Goal: Participate in discussion

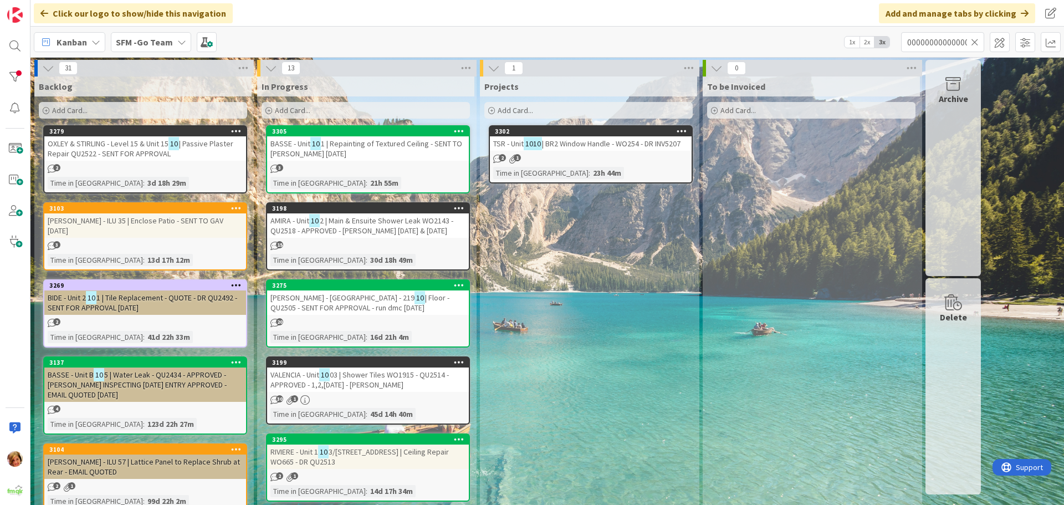
scroll to position [0, 297]
type input "1000000000000000000000000000000000000000000000000000000000000000000000000000000…"
click at [971, 40] on icon at bounding box center [975, 42] width 8 height 10
click at [951, 40] on input "text" at bounding box center [942, 42] width 83 height 20
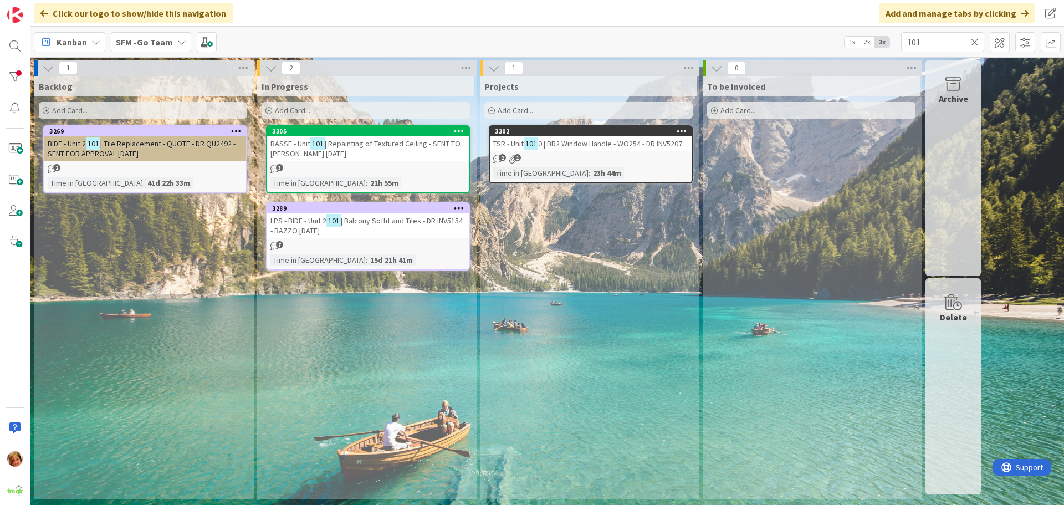
click at [347, 145] on span "| Repainting of Textured Ceiling - SENT TO [PERSON_NAME] [DATE]" at bounding box center [366, 149] width 190 height 20
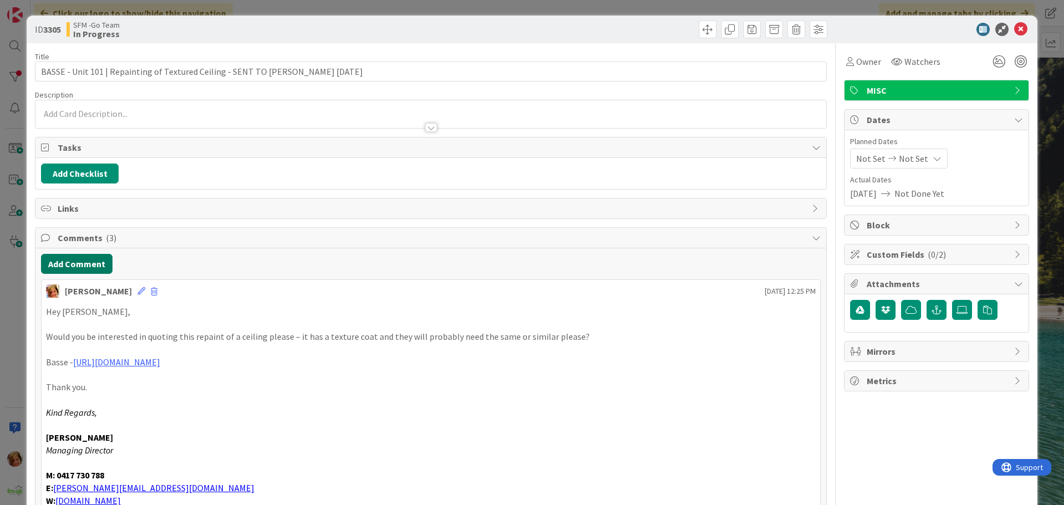
click at [84, 266] on button "Add Comment" at bounding box center [77, 264] width 72 height 20
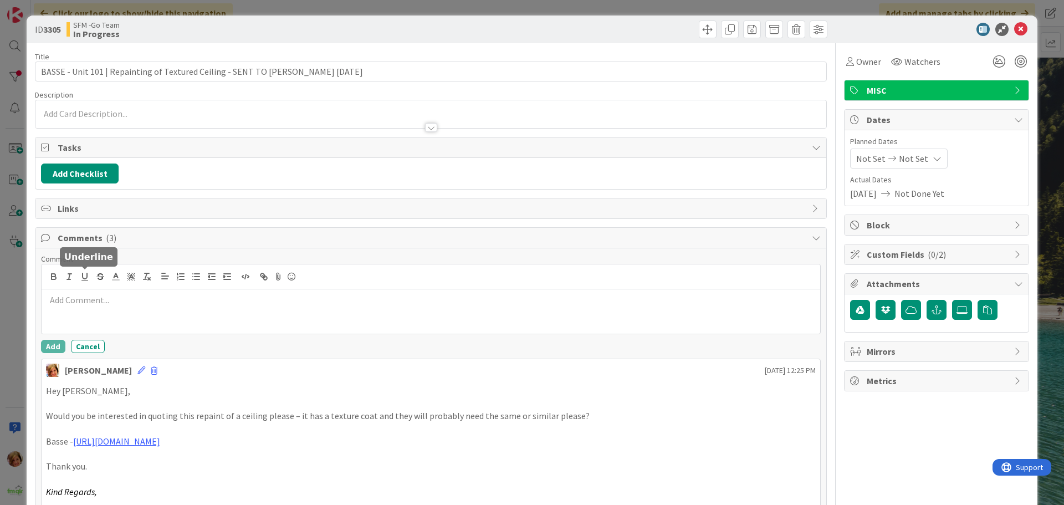
click at [110, 302] on p at bounding box center [431, 300] width 770 height 13
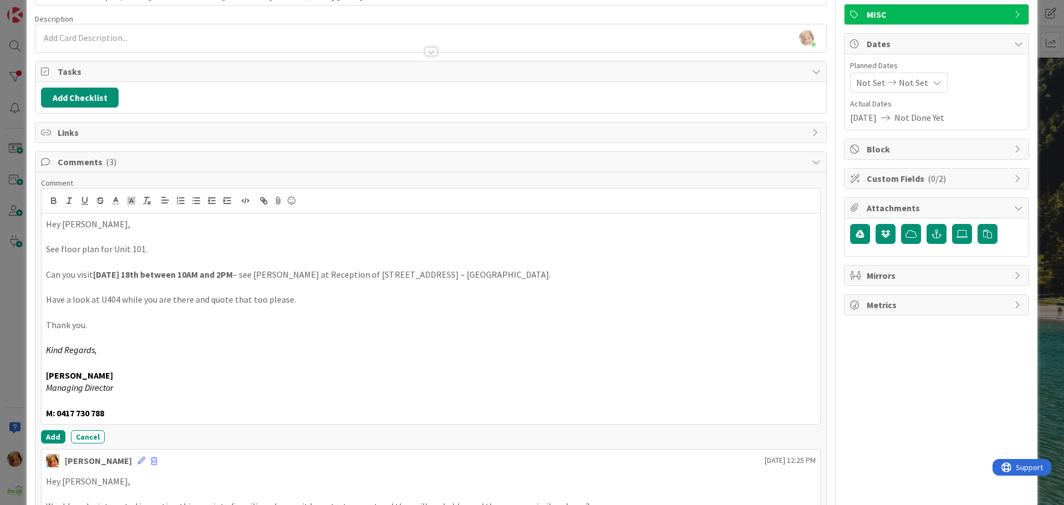
scroll to position [222, 0]
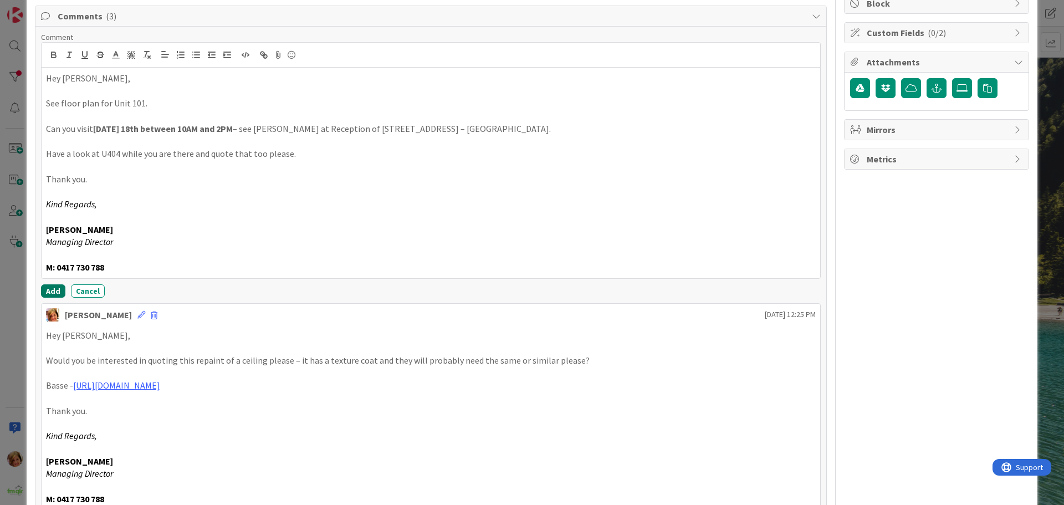
click at [49, 292] on button "Add" at bounding box center [53, 290] width 24 height 13
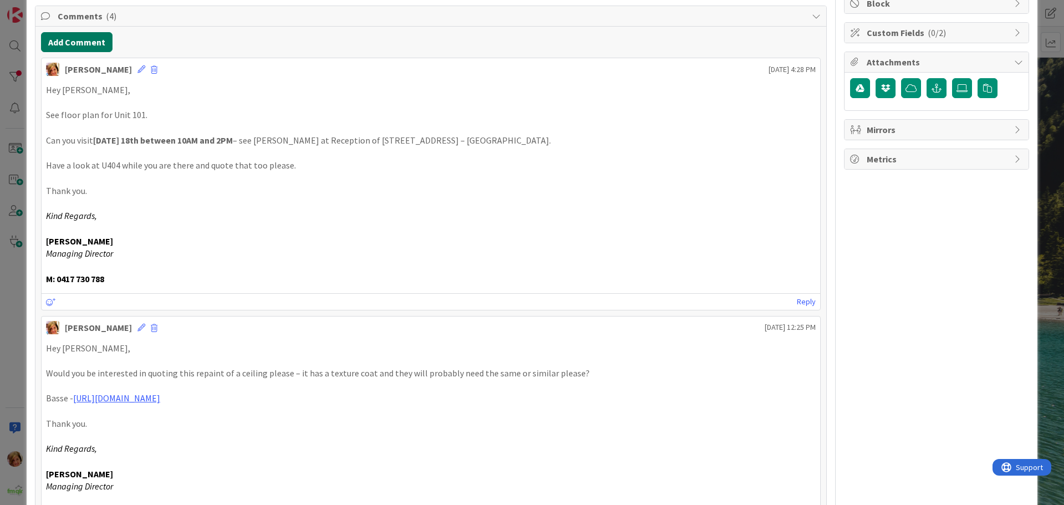
click at [64, 49] on button "Add Comment" at bounding box center [77, 42] width 72 height 20
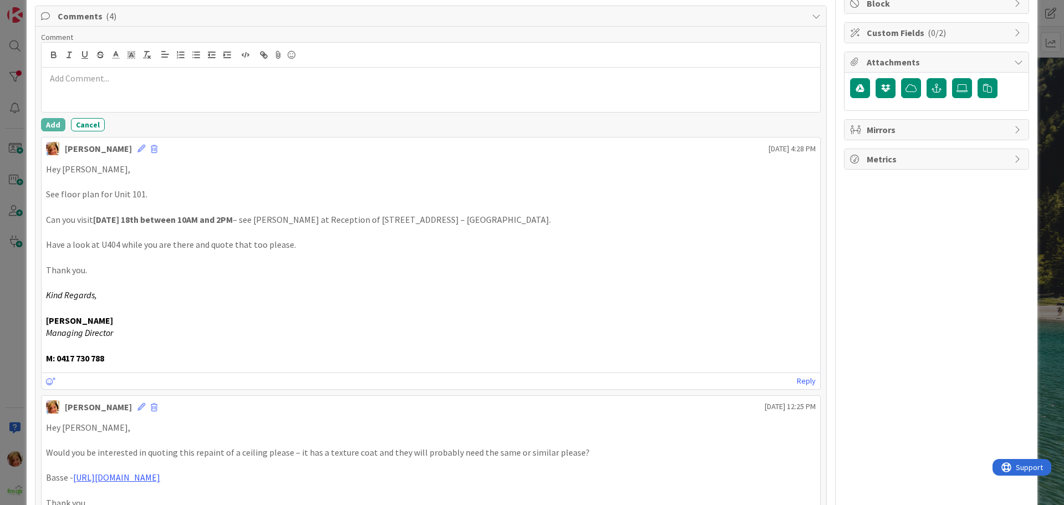
click at [111, 83] on p at bounding box center [431, 78] width 770 height 13
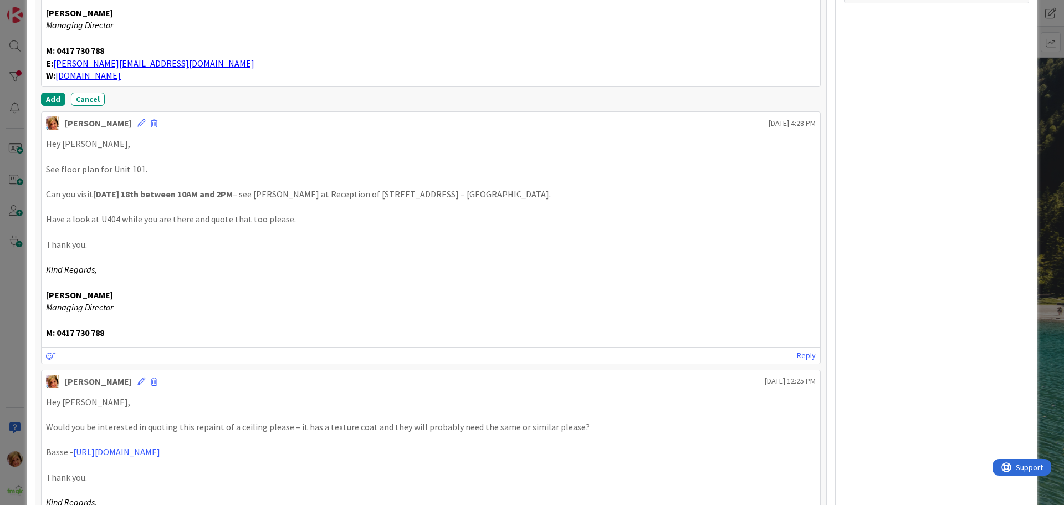
scroll to position [166, 0]
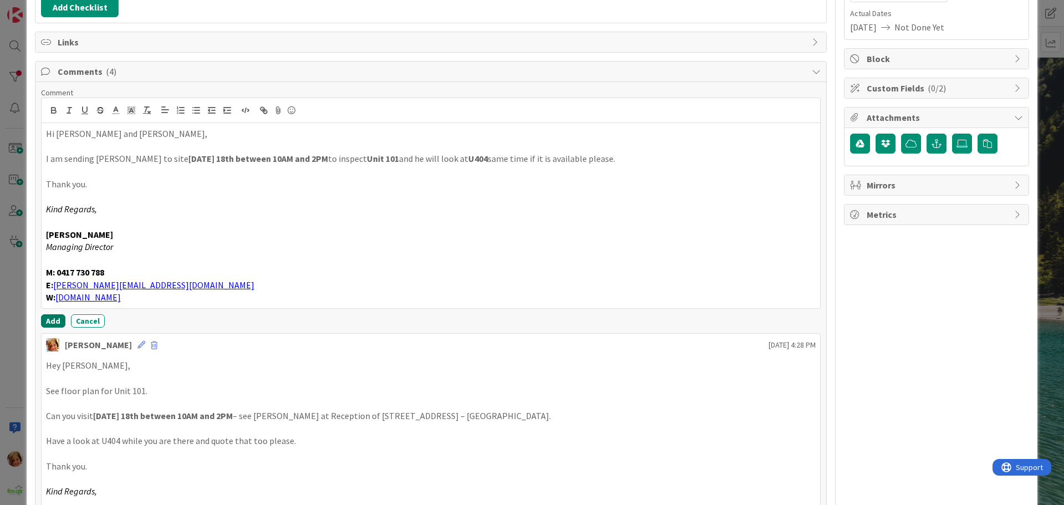
click at [49, 319] on button "Add" at bounding box center [53, 320] width 24 height 13
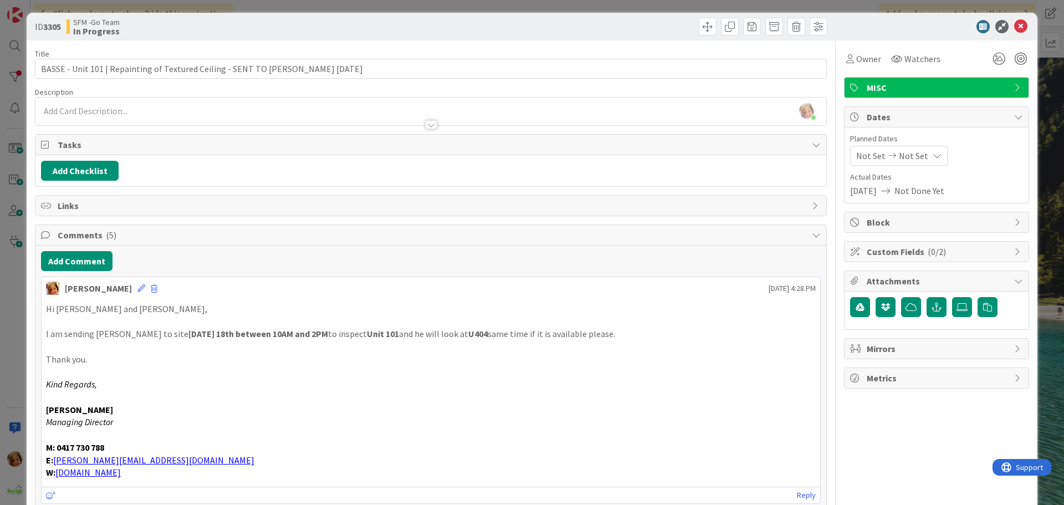
scroll to position [0, 0]
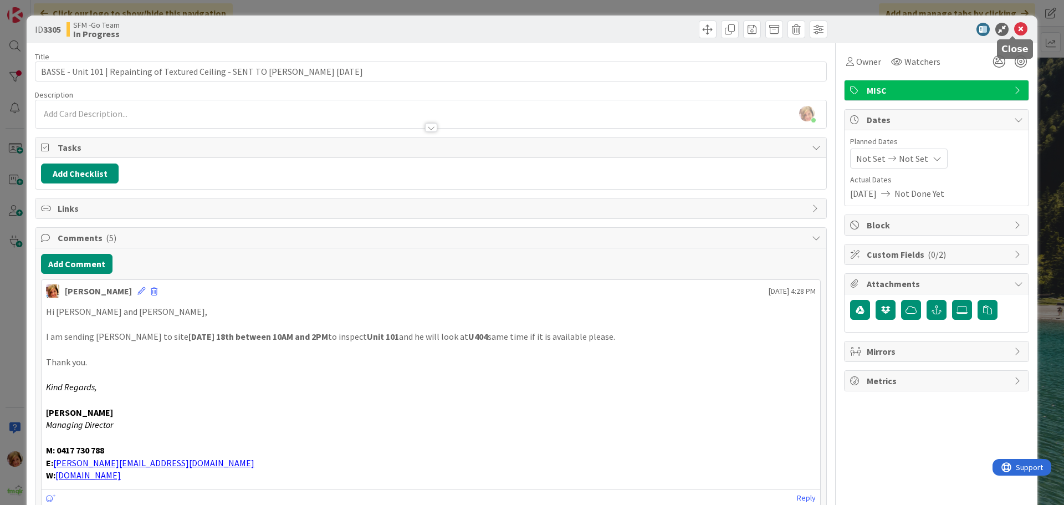
click at [1016, 29] on icon at bounding box center [1020, 29] width 13 height 13
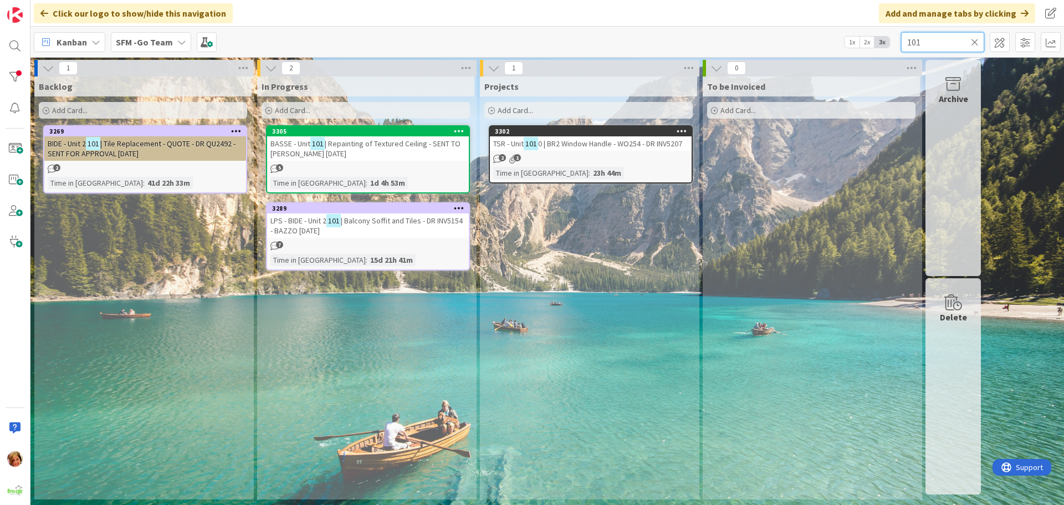
click at [956, 37] on input "101" at bounding box center [942, 42] width 83 height 20
type input "1"
type input "DRAPERY"
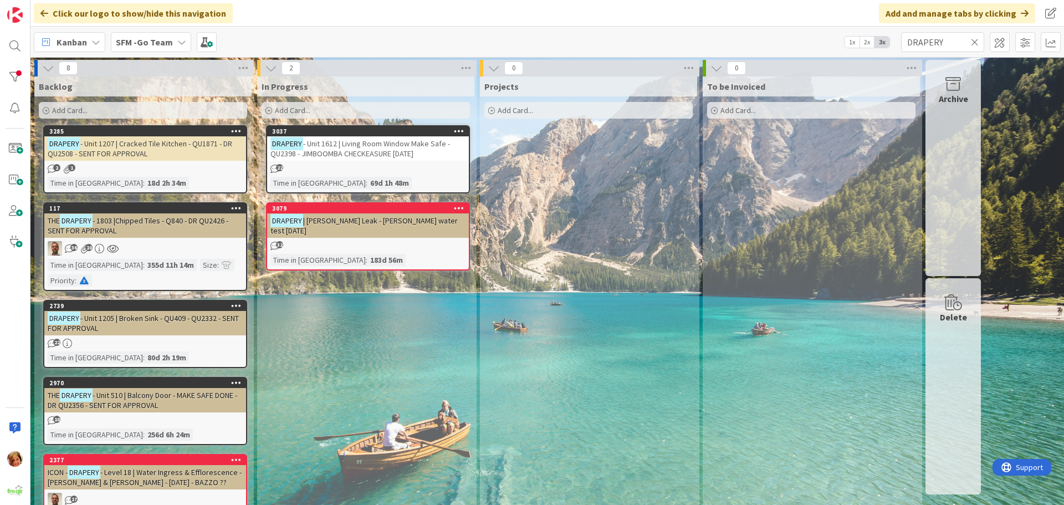
click at [376, 225] on span "| [PERSON_NAME] Leak - [PERSON_NAME] water test [DATE]" at bounding box center [364, 226] width 187 height 20
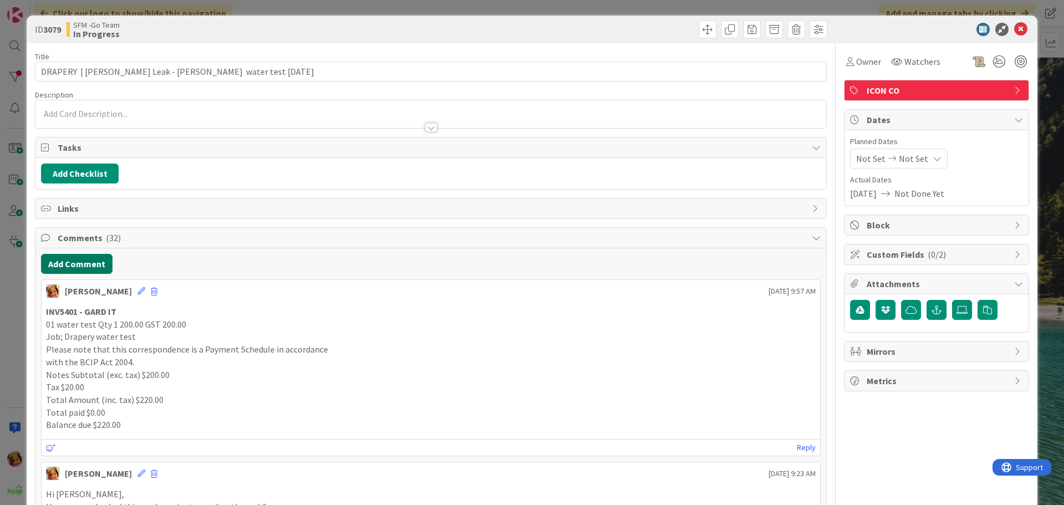
click at [89, 263] on button "Add Comment" at bounding box center [77, 264] width 72 height 20
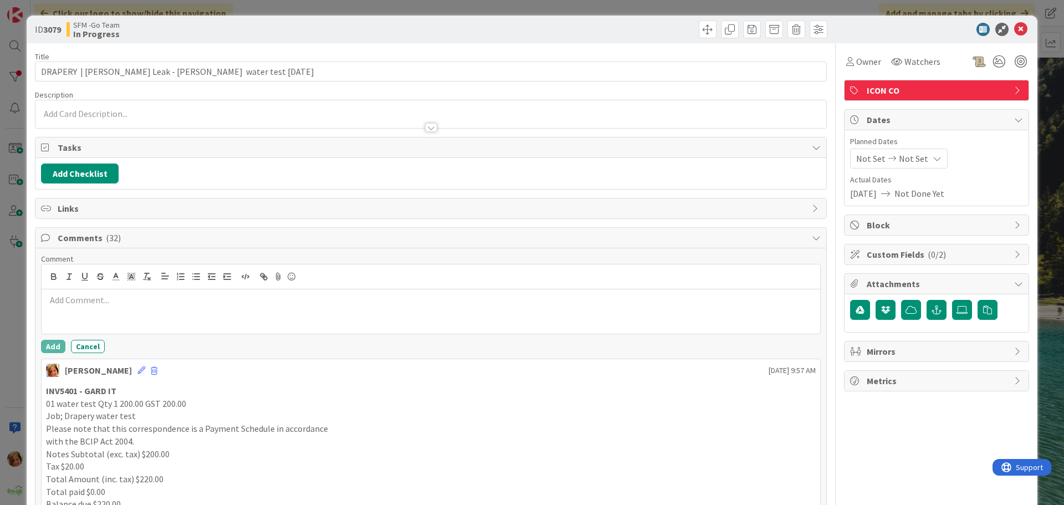
click at [132, 307] on div at bounding box center [431, 311] width 779 height 44
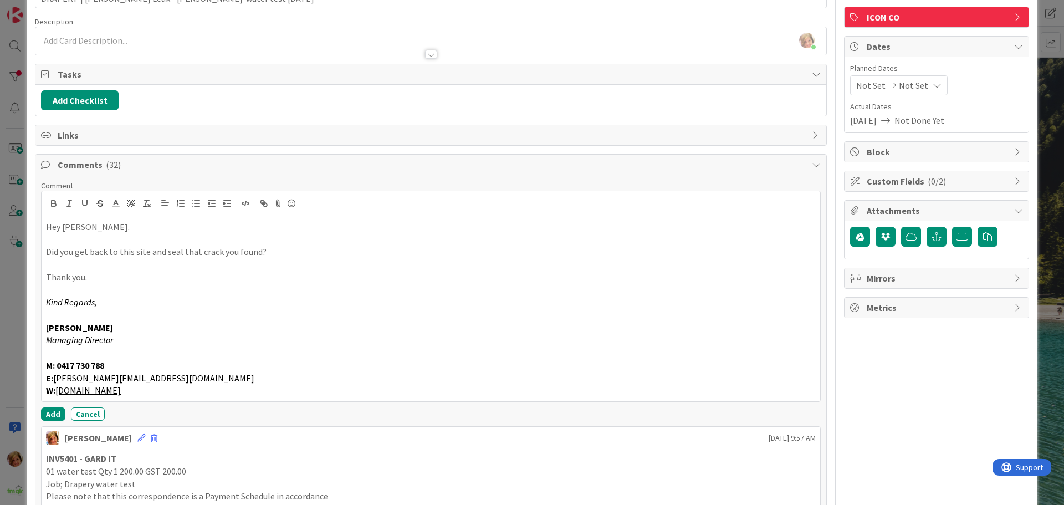
scroll to position [111, 0]
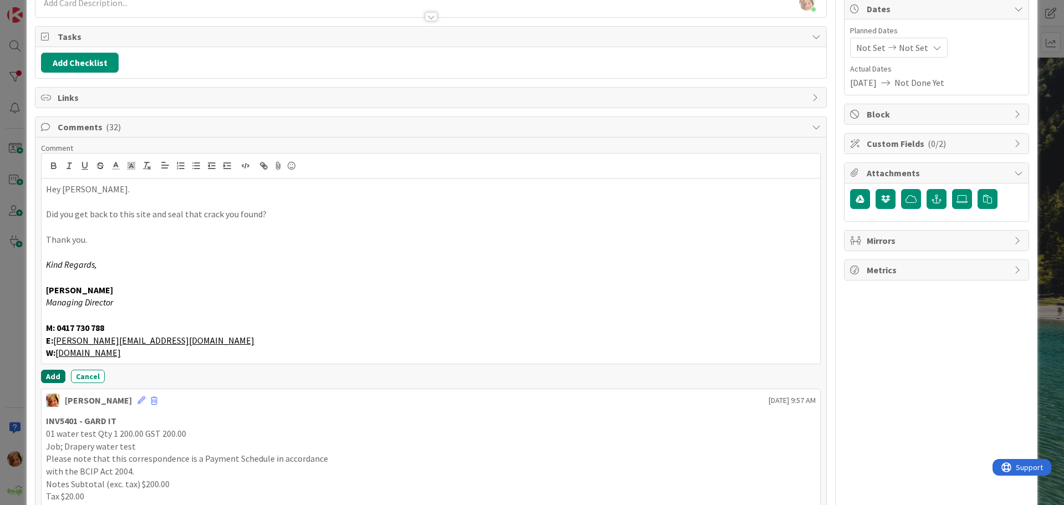
click at [51, 374] on button "Add" at bounding box center [53, 376] width 24 height 13
